Goal: Information Seeking & Learning: Learn about a topic

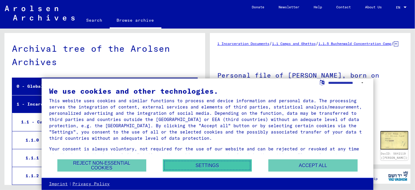
click at [212, 167] on button "Settings" at bounding box center [207, 165] width 89 height 12
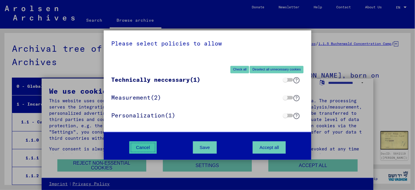
click at [139, 145] on button "Cancel" at bounding box center [143, 147] width 28 height 12
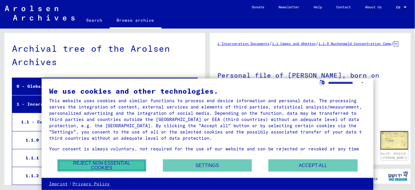
drag, startPoint x: 120, startPoint y: 166, endPoint x: 122, endPoint y: 163, distance: 3.1
click at [120, 165] on button "Reject non-essential cookies" at bounding box center [101, 165] width 89 height 12
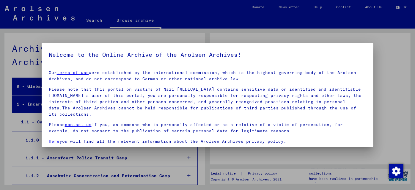
scroll to position [7047, 0]
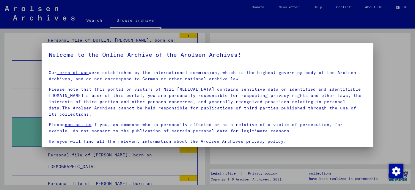
click at [398, 57] on div at bounding box center [207, 95] width 415 height 190
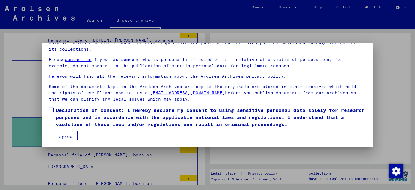
scroll to position [18, 0]
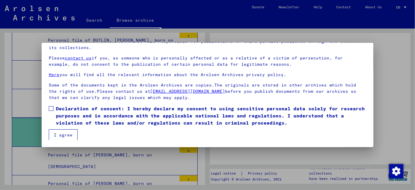
click at [280, 128] on mat-checkbox "Declaration of consent: I hereby declare my consent to using sensitive personal…" at bounding box center [207, 117] width 317 height 24
click at [58, 133] on button "I agree" at bounding box center [63, 134] width 29 height 11
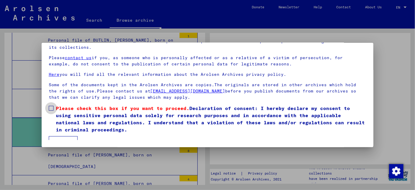
click at [52, 107] on span at bounding box center [51, 108] width 5 height 5
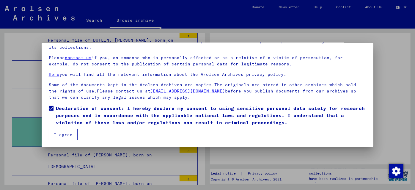
drag, startPoint x: 59, startPoint y: 132, endPoint x: 99, endPoint y: 124, distance: 40.3
click at [60, 132] on button "I agree" at bounding box center [63, 134] width 29 height 11
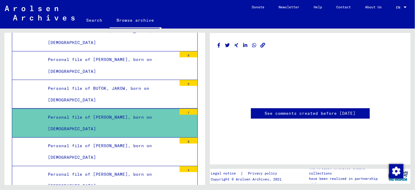
scroll to position [7047, 0]
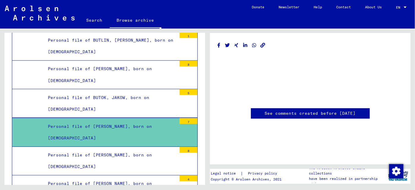
click at [116, 121] on div "Personal file of [PERSON_NAME], born on [DEMOGRAPHIC_DATA]" at bounding box center [109, 132] width 133 height 23
click at [182, 118] on div "7" at bounding box center [188, 121] width 18 height 6
click at [159, 121] on div "Personal file of [PERSON_NAME], born on [DEMOGRAPHIC_DATA]" at bounding box center [109, 132] width 133 height 23
click at [158, 121] on div "Personal file of [PERSON_NAME], born on [DEMOGRAPHIC_DATA]" at bounding box center [109, 132] width 133 height 23
click at [74, 121] on div "Personal file of [PERSON_NAME], born on [DEMOGRAPHIC_DATA]" at bounding box center [109, 132] width 133 height 23
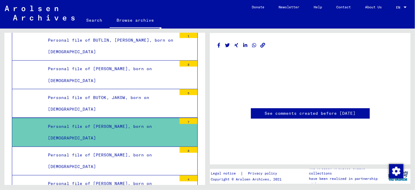
scroll to position [27, 0]
click at [116, 92] on div "Personal file of BUTOK, JAKOW, born on [DEMOGRAPHIC_DATA]" at bounding box center [109, 103] width 133 height 23
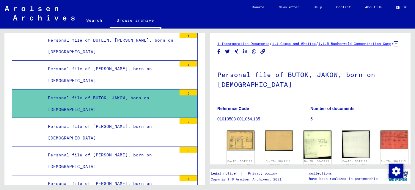
click at [108, 121] on div "Personal file of [PERSON_NAME], born on [DEMOGRAPHIC_DATA]" at bounding box center [109, 132] width 133 height 23
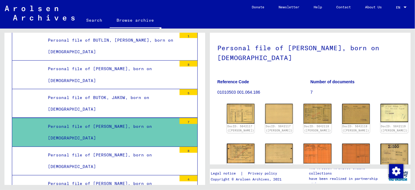
scroll to position [54, 0]
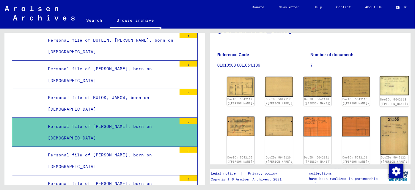
click at [379, 87] on img at bounding box center [393, 85] width 29 height 19
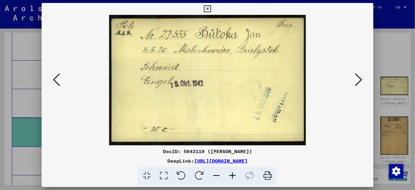
click at [359, 77] on icon at bounding box center [358, 79] width 7 height 14
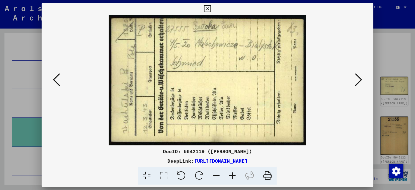
click at [359, 77] on icon at bounding box center [358, 79] width 7 height 14
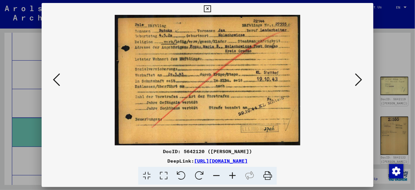
click at [359, 81] on icon at bounding box center [358, 79] width 7 height 14
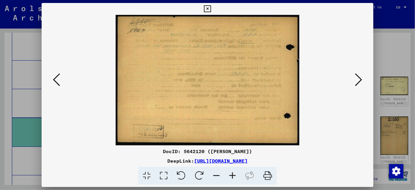
click at [57, 81] on icon at bounding box center [56, 79] width 7 height 14
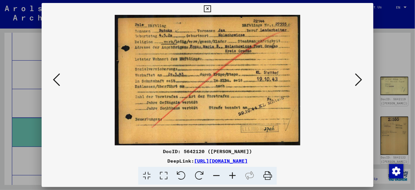
click at [361, 79] on icon at bounding box center [358, 79] width 7 height 14
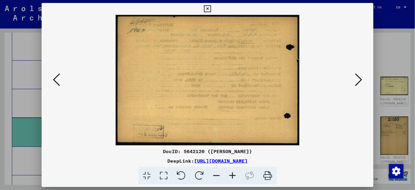
click at [359, 79] on icon at bounding box center [358, 79] width 7 height 14
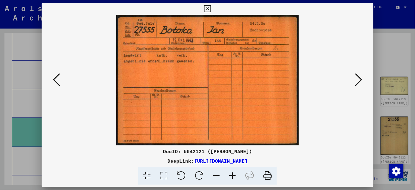
click at [357, 79] on icon at bounding box center [358, 79] width 7 height 14
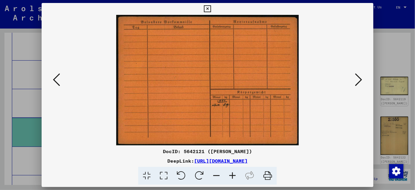
click at [357, 79] on icon at bounding box center [358, 79] width 7 height 14
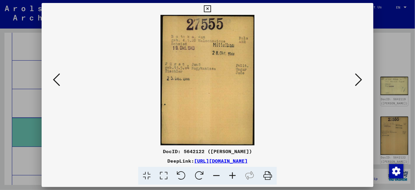
click at [363, 78] on button at bounding box center [358, 80] width 11 height 17
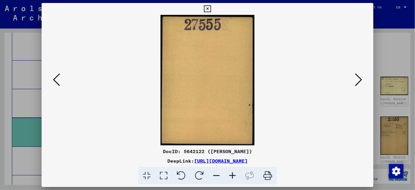
click at [357, 80] on icon at bounding box center [358, 79] width 7 height 14
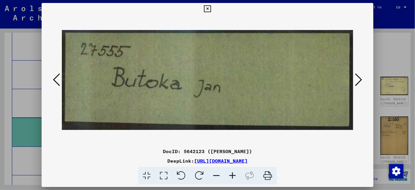
click at [357, 80] on icon at bounding box center [358, 79] width 7 height 14
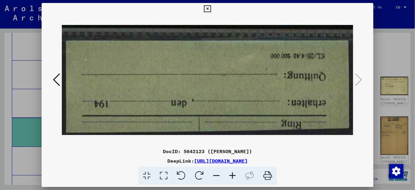
click at [56, 80] on icon at bounding box center [56, 79] width 7 height 14
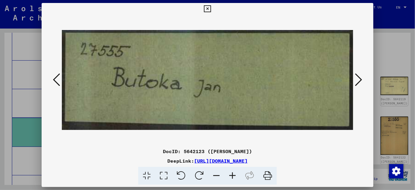
click at [358, 75] on icon at bounding box center [358, 79] width 7 height 14
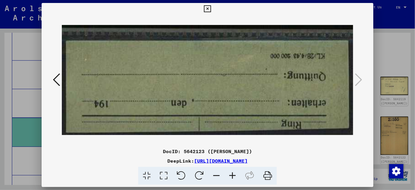
click at [12, 58] on div at bounding box center [207, 95] width 415 height 190
